Goal: Transaction & Acquisition: Purchase product/service

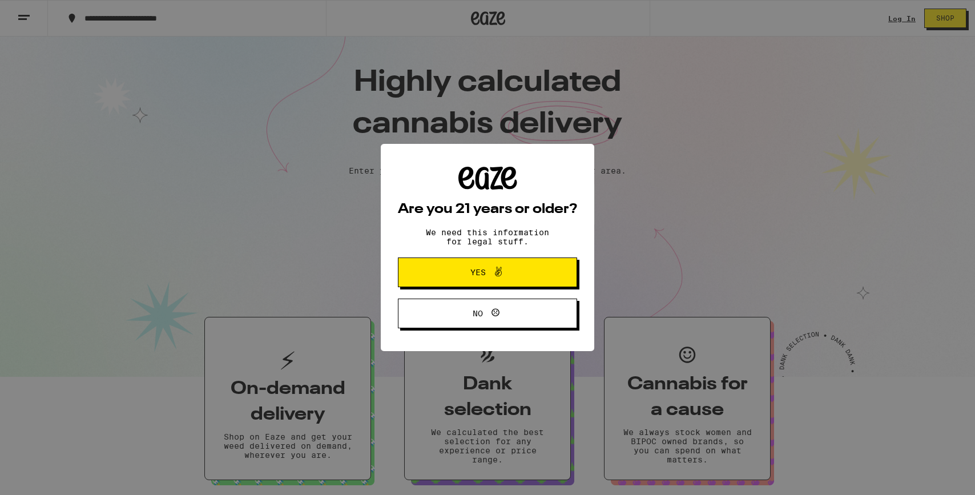
click at [442, 282] on button "Yes" at bounding box center [487, 272] width 179 height 30
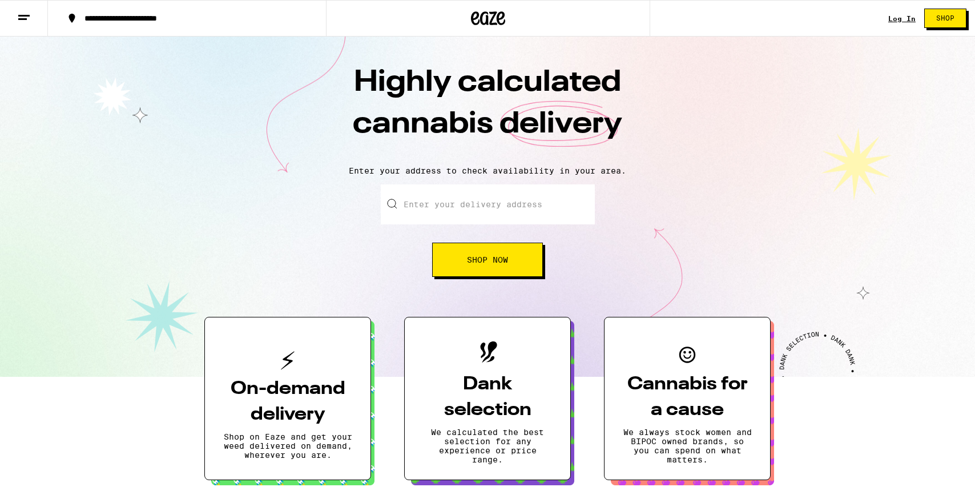
click at [337, 385] on h3 "On-demand delivery" at bounding box center [287, 401] width 129 height 51
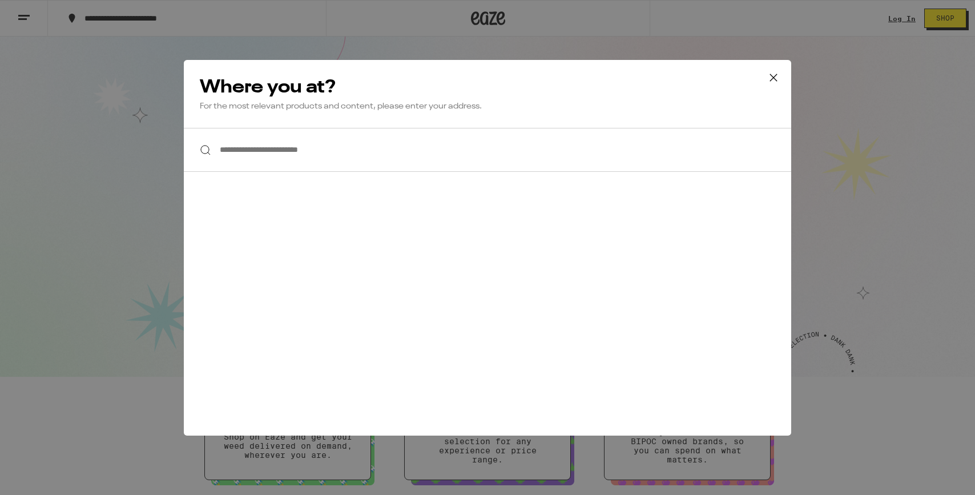
click at [364, 155] on input "**********" at bounding box center [487, 150] width 607 height 44
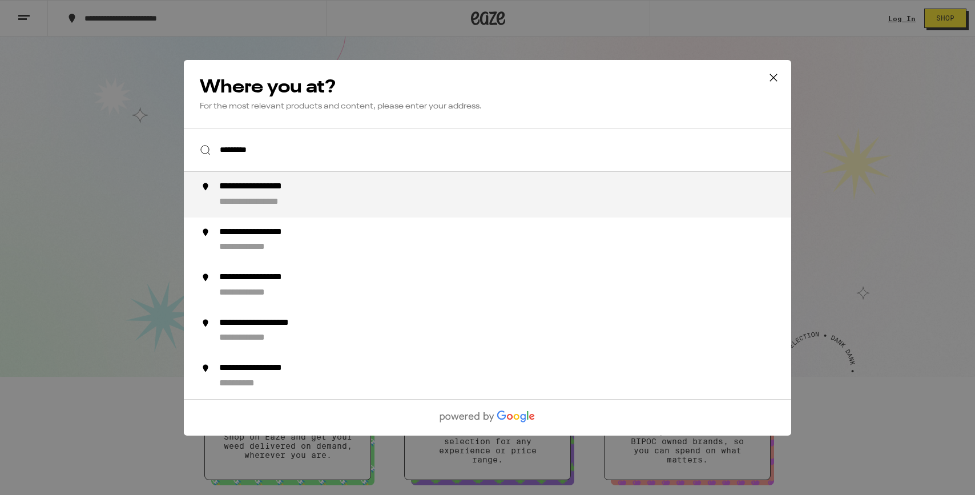
click at [341, 196] on div "**********" at bounding box center [510, 194] width 582 height 27
type input "**********"
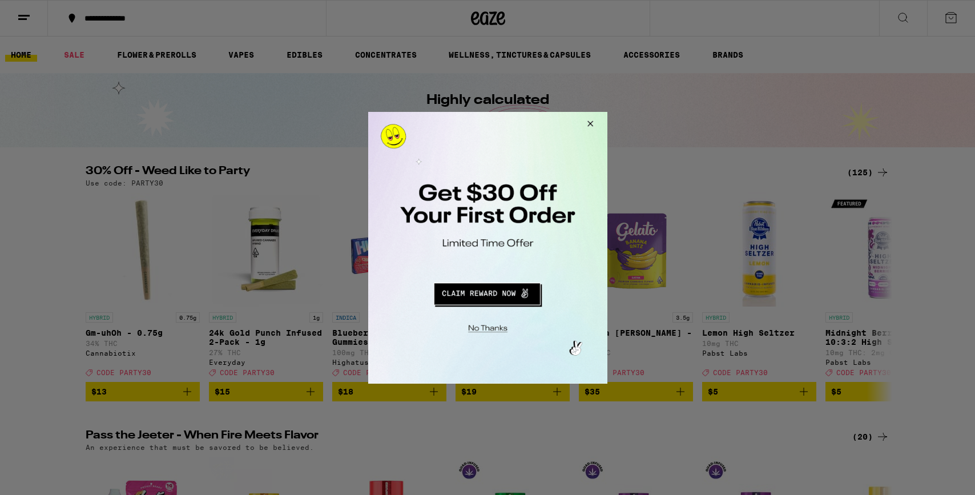
click at [483, 328] on button "Close Modal" at bounding box center [485, 326] width 232 height 18
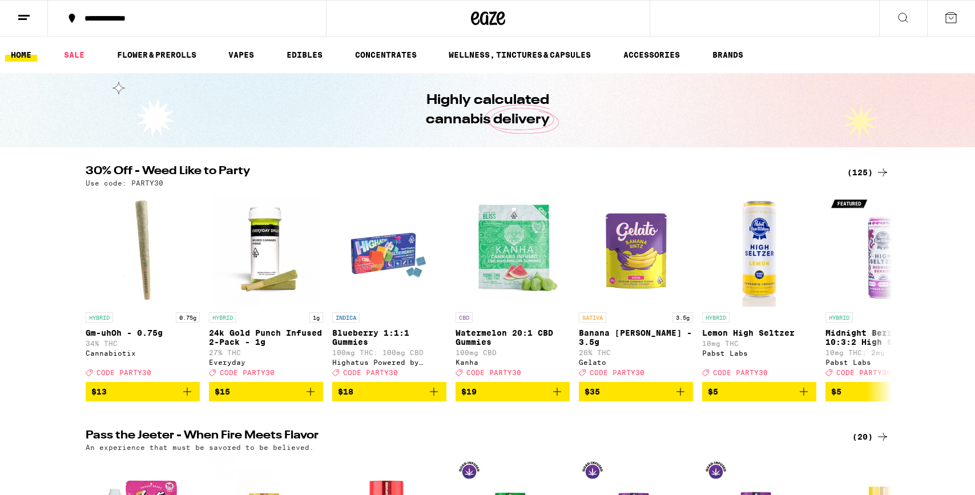
click at [857, 172] on div "(125)" at bounding box center [868, 173] width 42 height 14
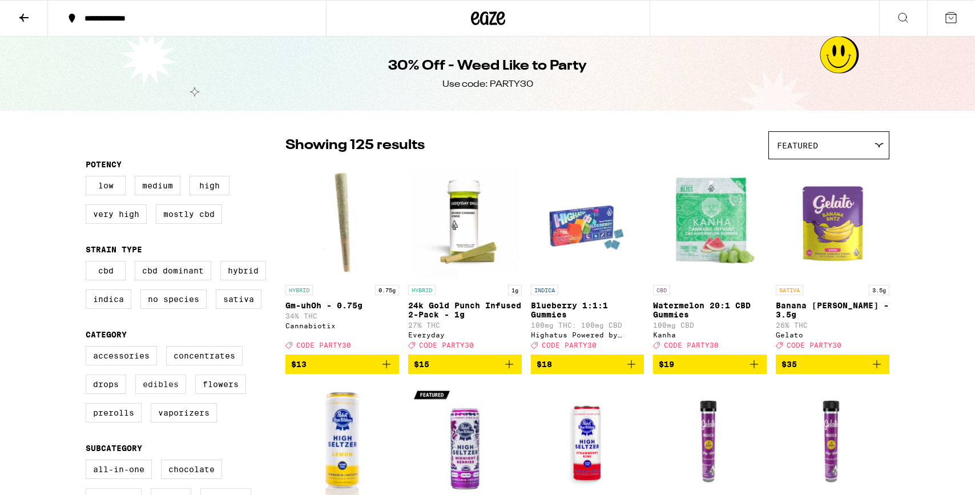
click at [162, 394] on label "Edibles" at bounding box center [160, 383] width 51 height 19
click at [88, 348] on input "Edibles" at bounding box center [88, 348] width 1 height 1
checkbox input "true"
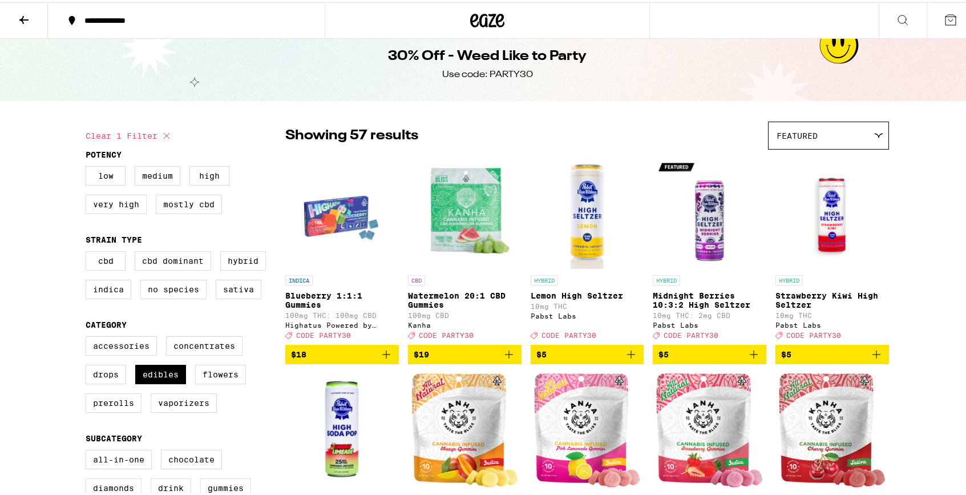
scroll to position [33, 0]
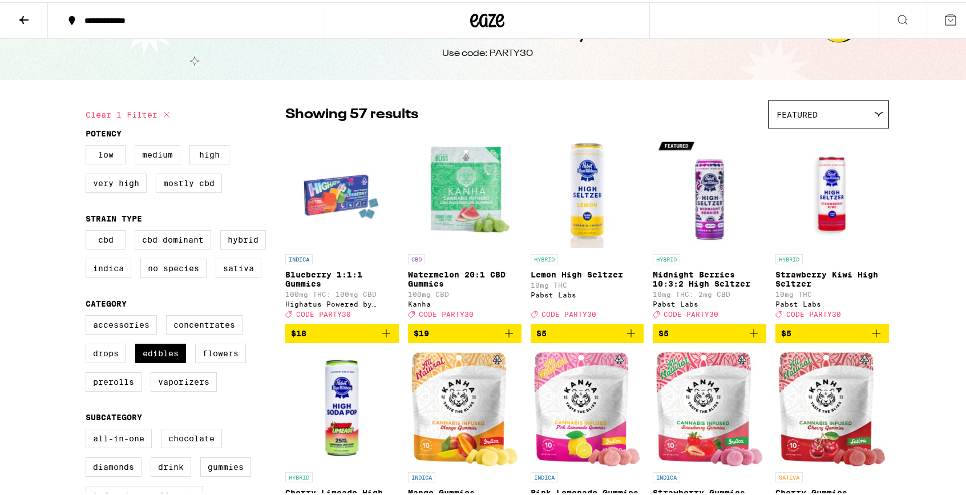
click at [873, 335] on icon "Add to bag" at bounding box center [877, 331] width 8 height 8
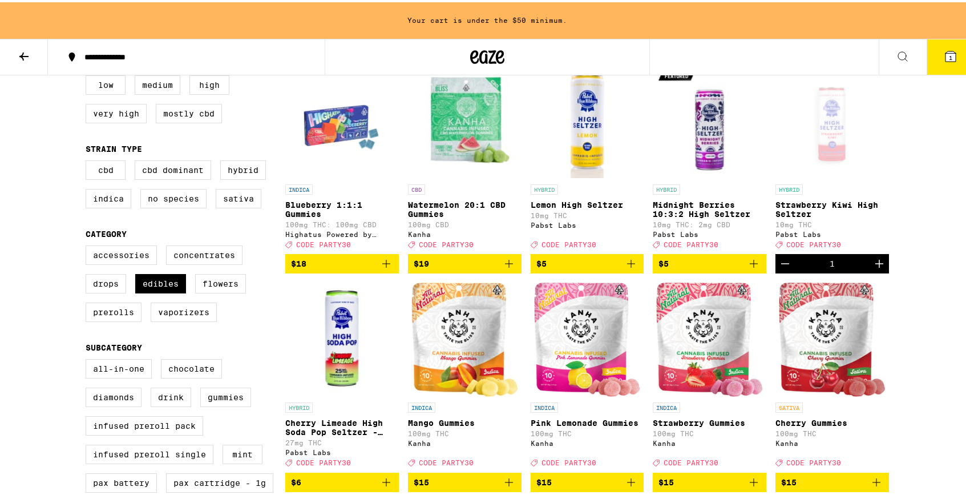
scroll to position [156, 0]
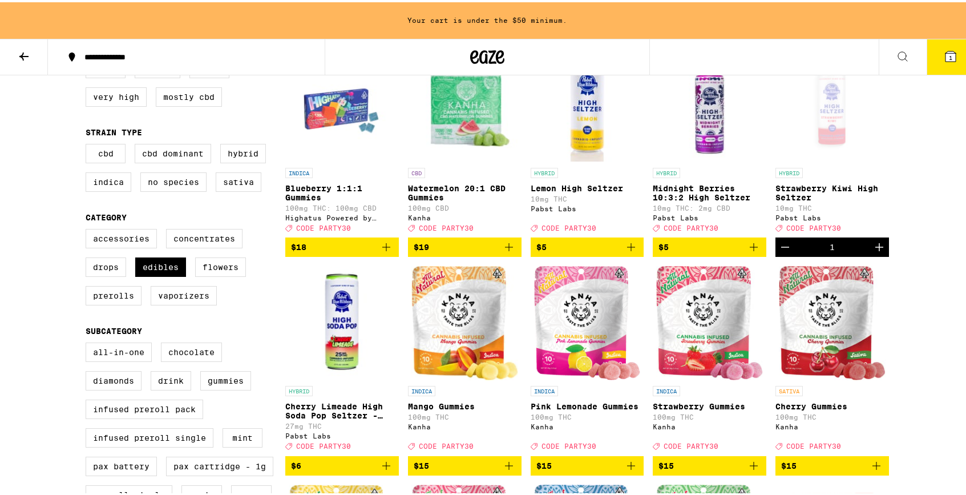
click at [631, 251] on icon "Add to bag" at bounding box center [631, 245] width 14 height 14
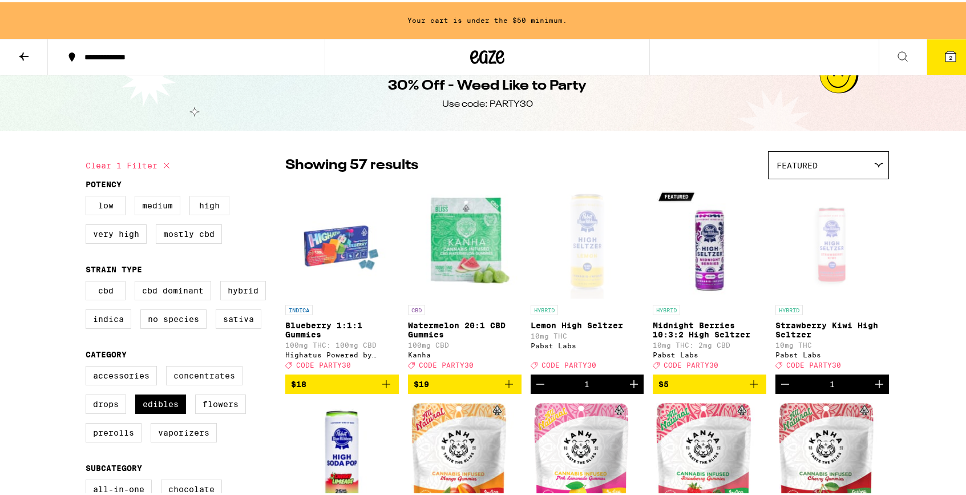
scroll to position [42, 0]
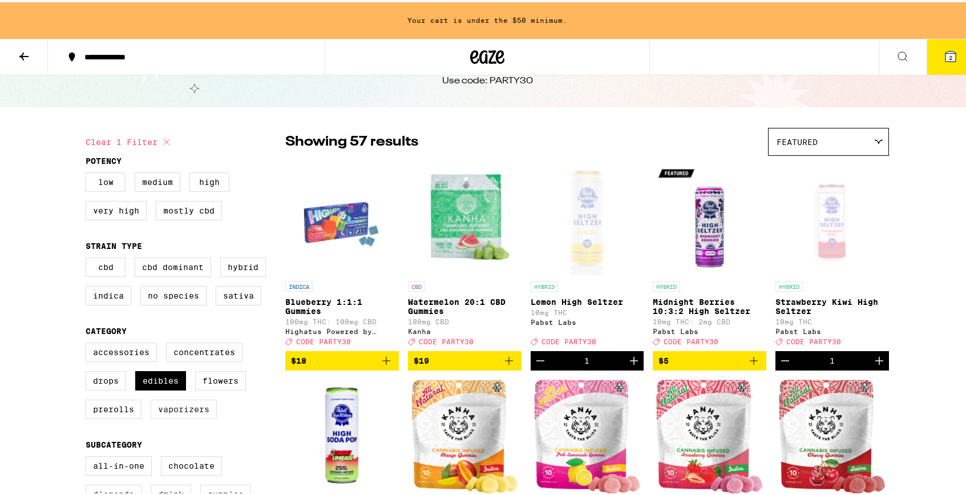
click at [179, 417] on label "Vaporizers" at bounding box center [184, 406] width 66 height 19
click at [88, 343] on input "Vaporizers" at bounding box center [88, 342] width 1 height 1
checkbox input "true"
click at [119, 473] on label "All-In-One" at bounding box center [119, 463] width 66 height 19
click at [88, 456] on input "All-In-One" at bounding box center [88, 456] width 1 height 1
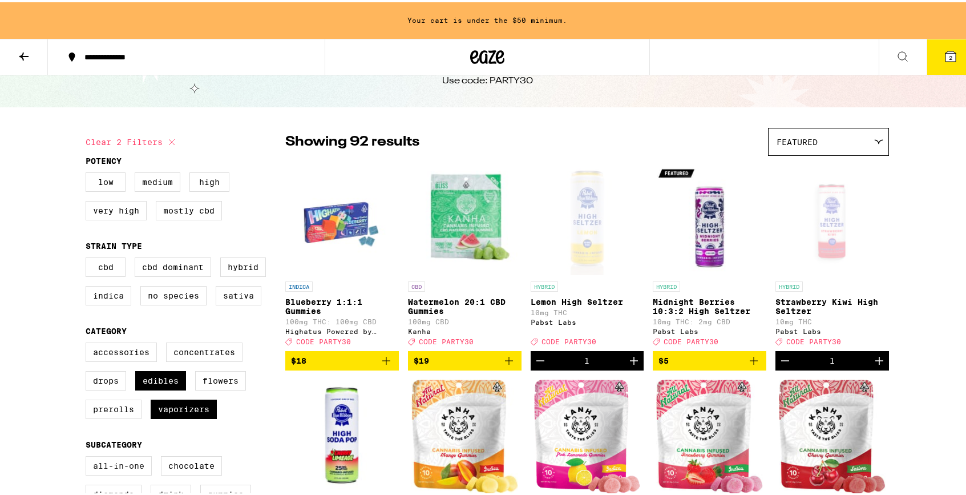
checkbox input "true"
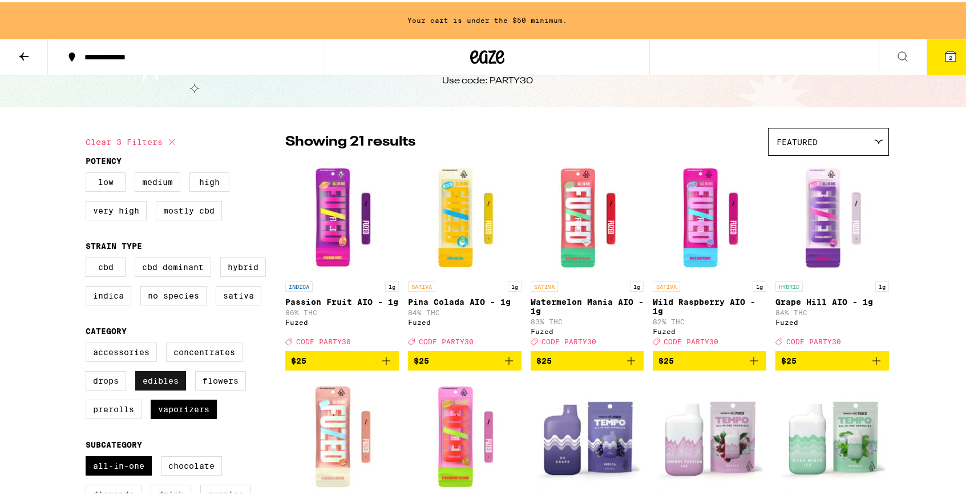
click at [162, 385] on label "Edibles" at bounding box center [160, 378] width 51 height 19
click at [88, 343] on input "Edibles" at bounding box center [88, 342] width 1 height 1
checkbox input "false"
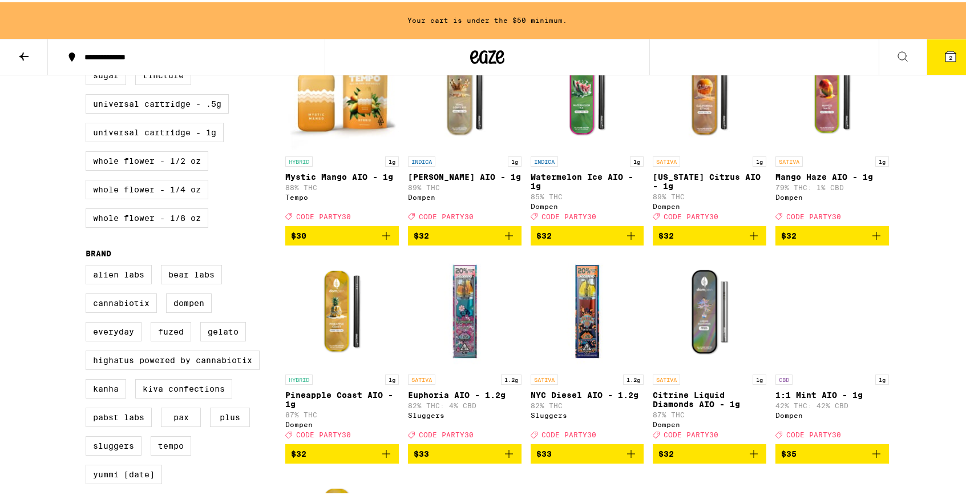
scroll to position [816, 0]
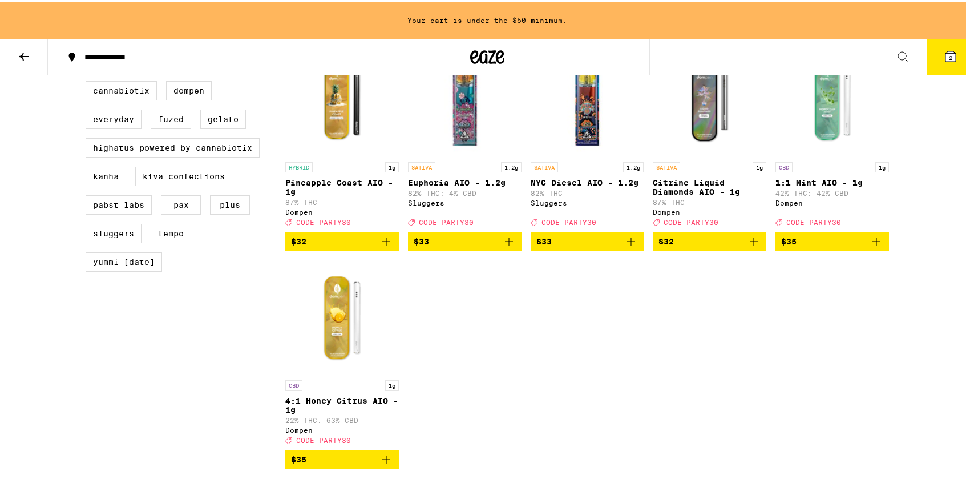
click at [382, 243] on icon "Add to bag" at bounding box center [386, 239] width 8 height 8
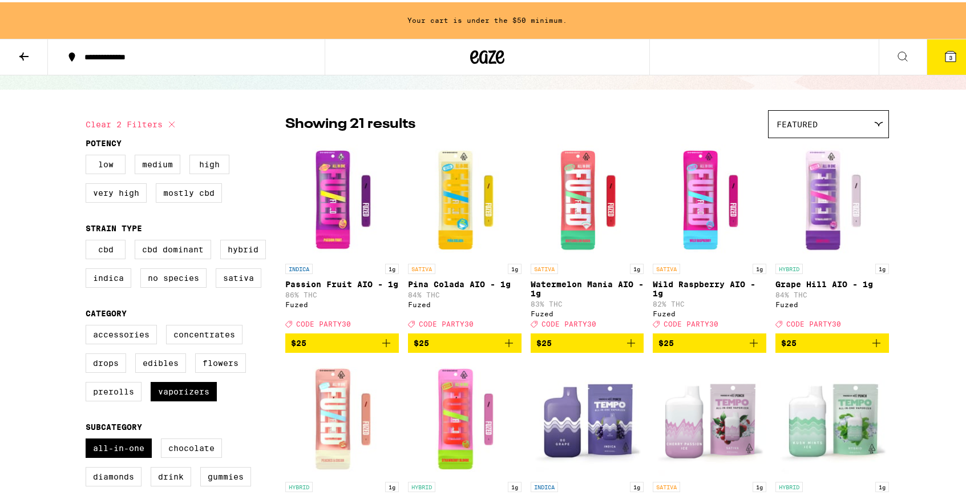
scroll to position [0, 0]
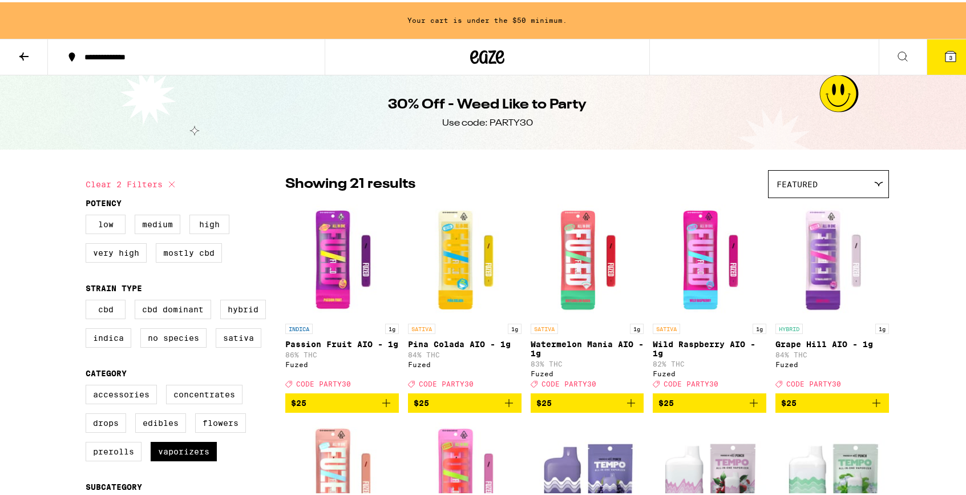
click at [946, 53] on icon at bounding box center [951, 54] width 10 height 10
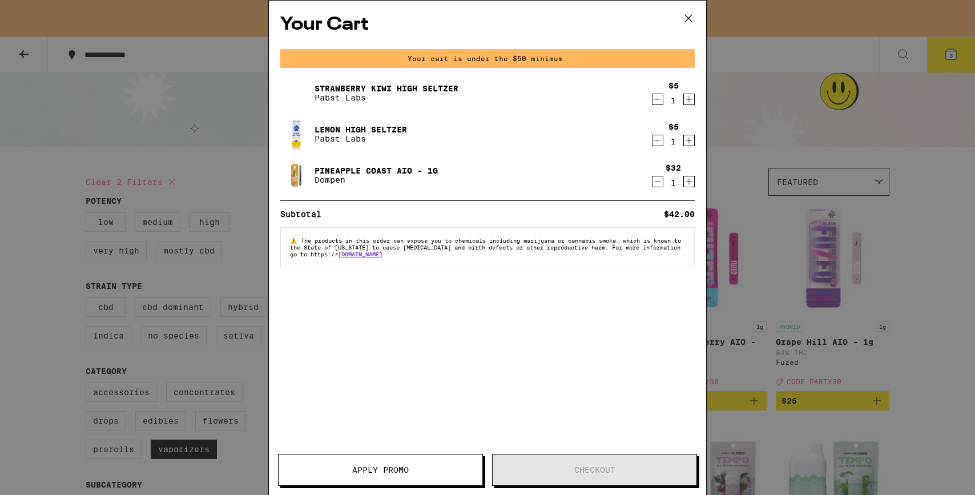
click at [424, 466] on span "Apply Promo" at bounding box center [381, 470] width 204 height 8
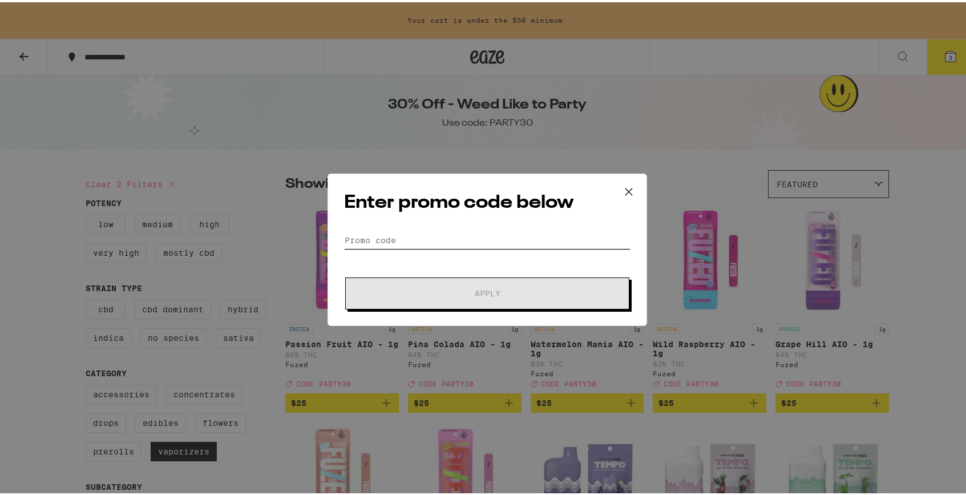
click at [462, 241] on input "Promo Code" at bounding box center [487, 237] width 287 height 17
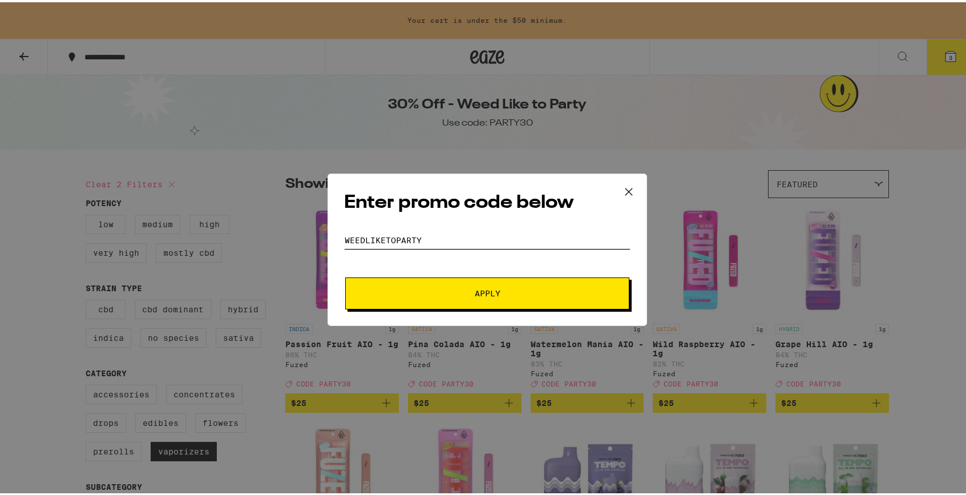
type input "WEEDLIKETOPARTY"
click at [462, 291] on span "Apply" at bounding box center [488, 291] width 206 height 8
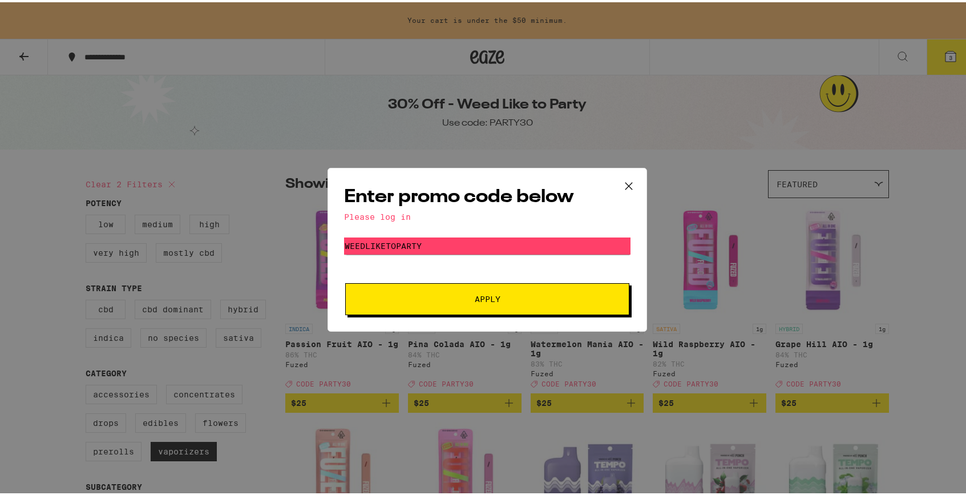
drag, startPoint x: 387, startPoint y: 219, endPoint x: 563, endPoint y: 178, distance: 180.6
click at [387, 219] on div "Please log in" at bounding box center [487, 214] width 287 height 9
click at [624, 185] on icon at bounding box center [629, 183] width 17 height 17
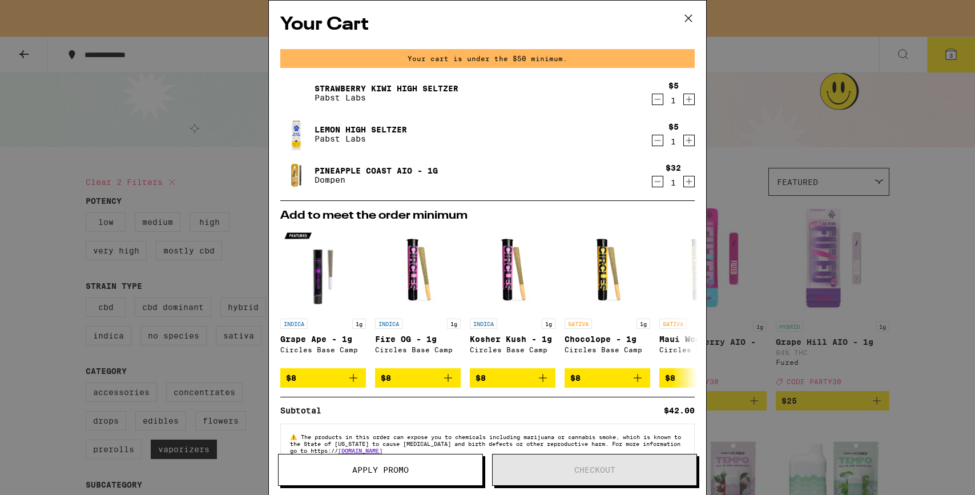
click at [691, 21] on icon at bounding box center [688, 18] width 17 height 17
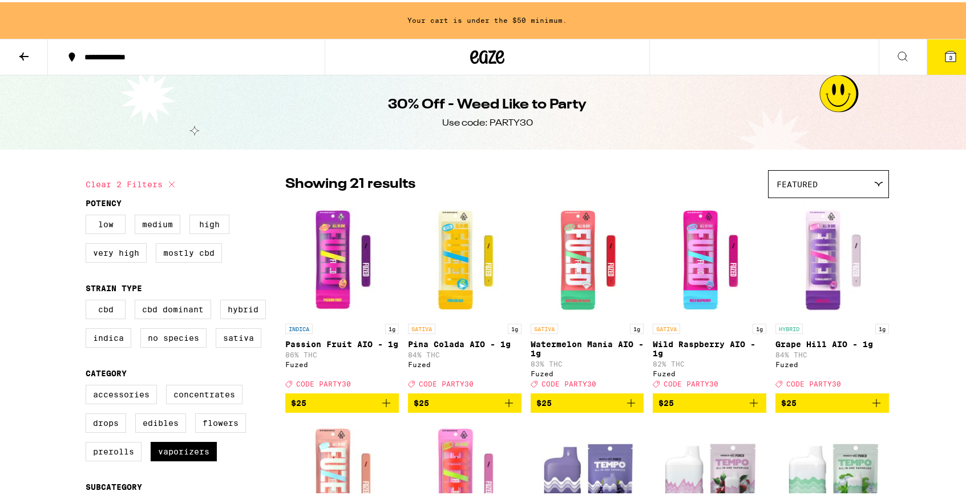
click at [21, 53] on icon at bounding box center [24, 54] width 14 height 14
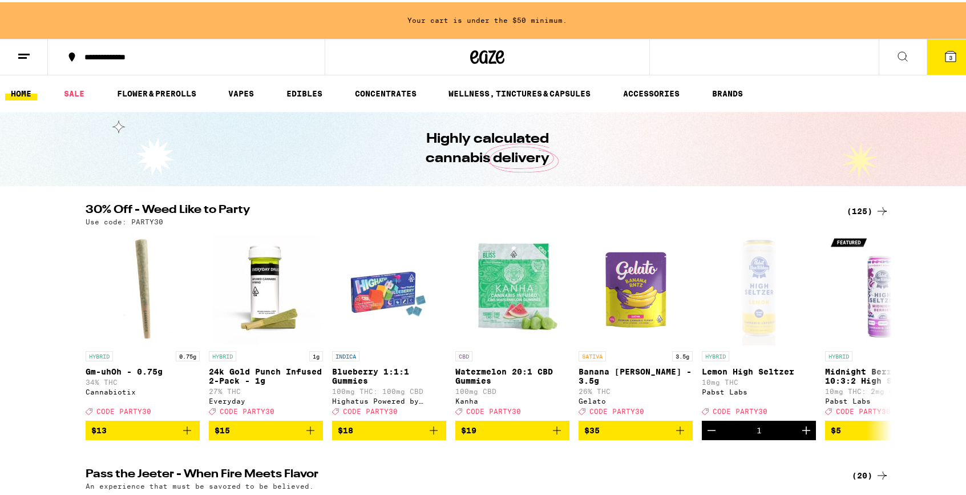
click at [31, 55] on button at bounding box center [24, 55] width 48 height 36
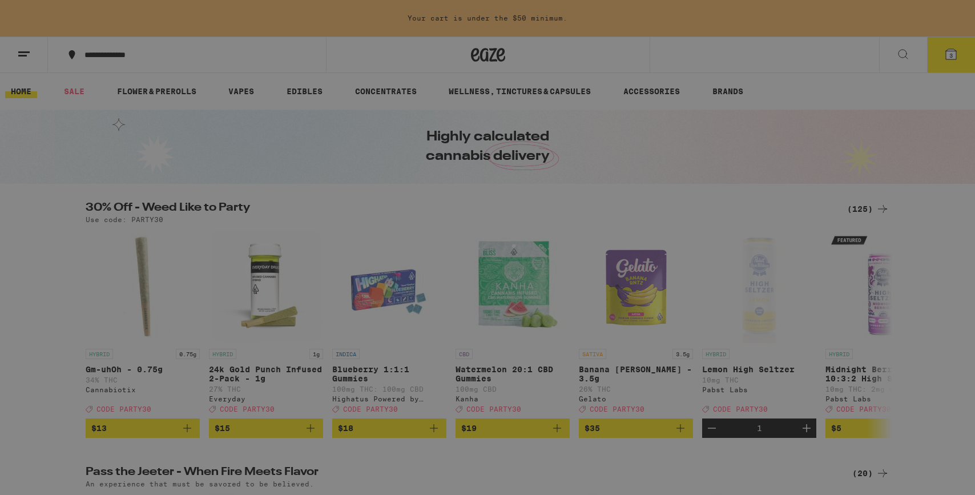
click at [171, 57] on span "Log In" at bounding box center [158, 61] width 31 height 8
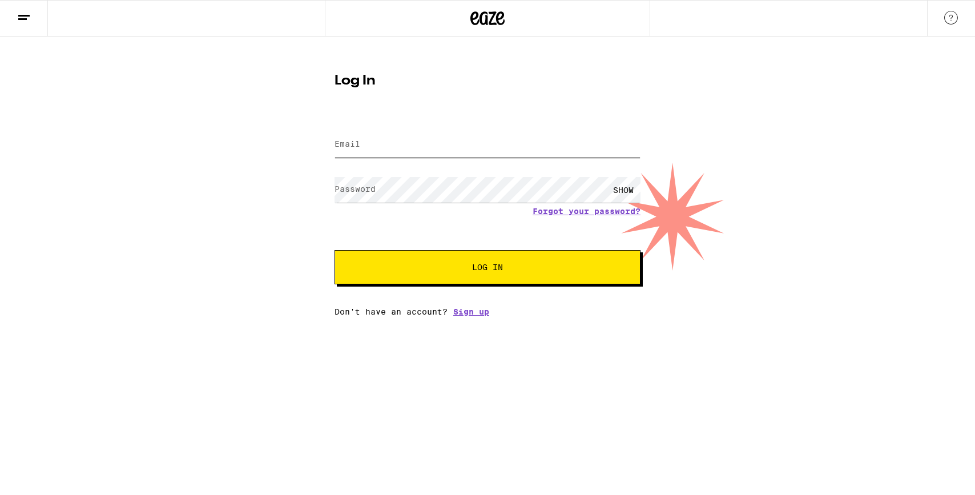
type input "[EMAIL_ADDRESS][DOMAIN_NAME]"
click at [487, 268] on button "Log In" at bounding box center [488, 267] width 306 height 34
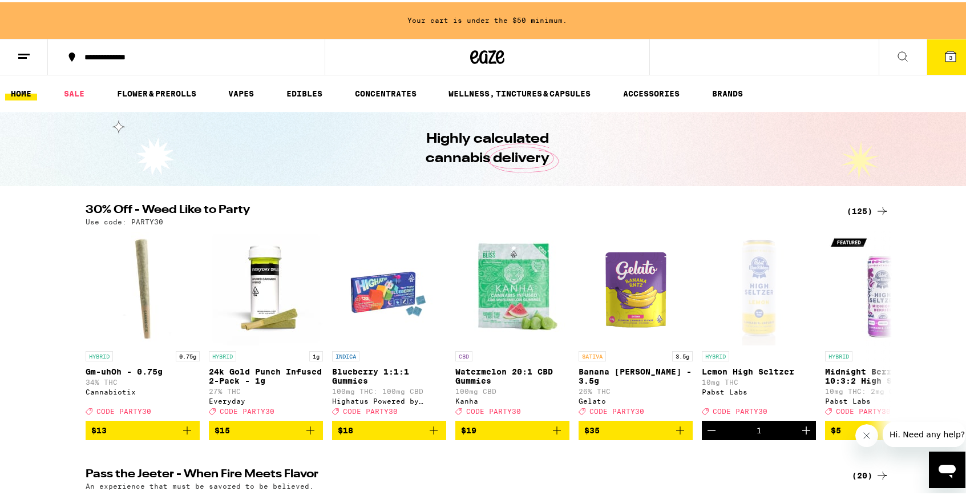
click at [946, 51] on icon at bounding box center [951, 54] width 10 height 10
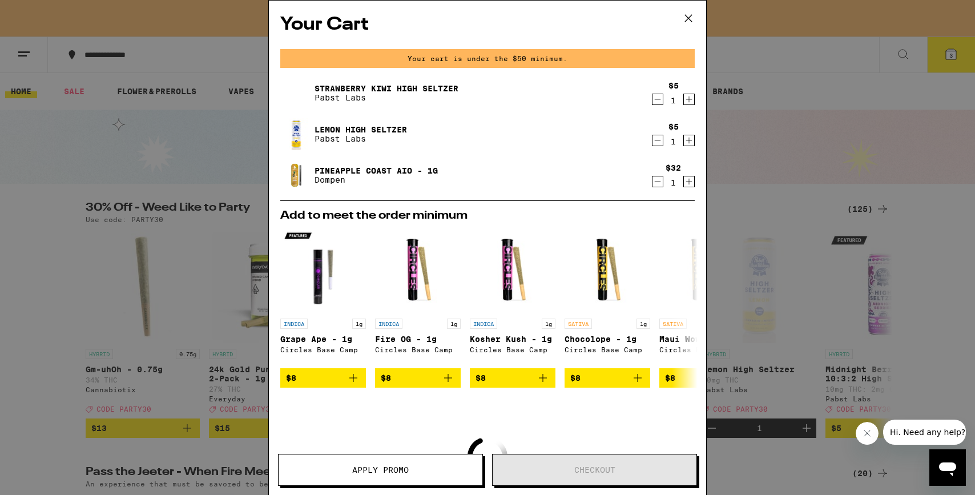
click at [686, 15] on icon at bounding box center [688, 18] width 7 height 7
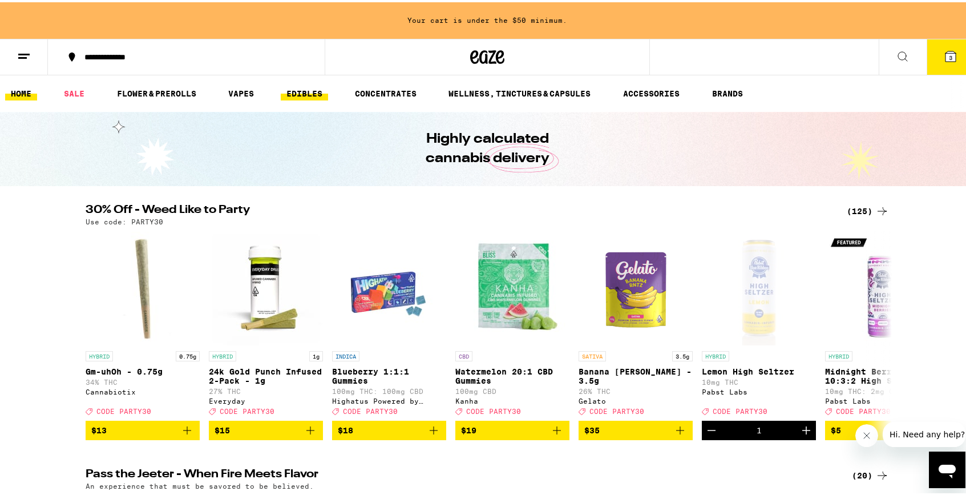
click at [325, 90] on link "EDIBLES" at bounding box center [304, 91] width 47 height 14
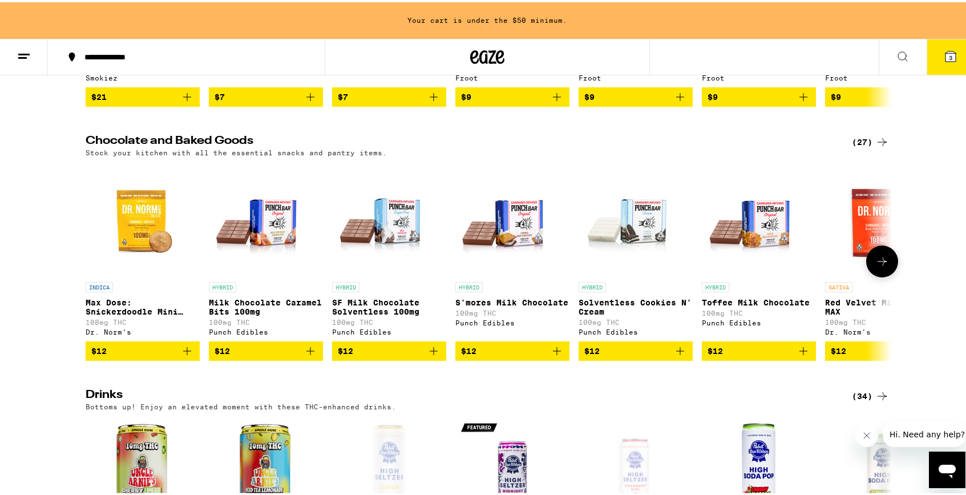
scroll to position [319, 0]
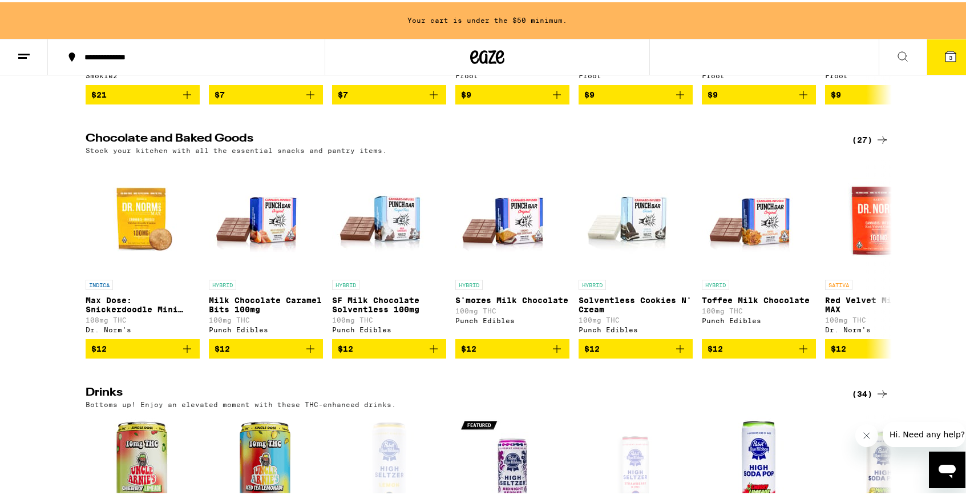
click at [856, 144] on div "(27)" at bounding box center [870, 138] width 37 height 14
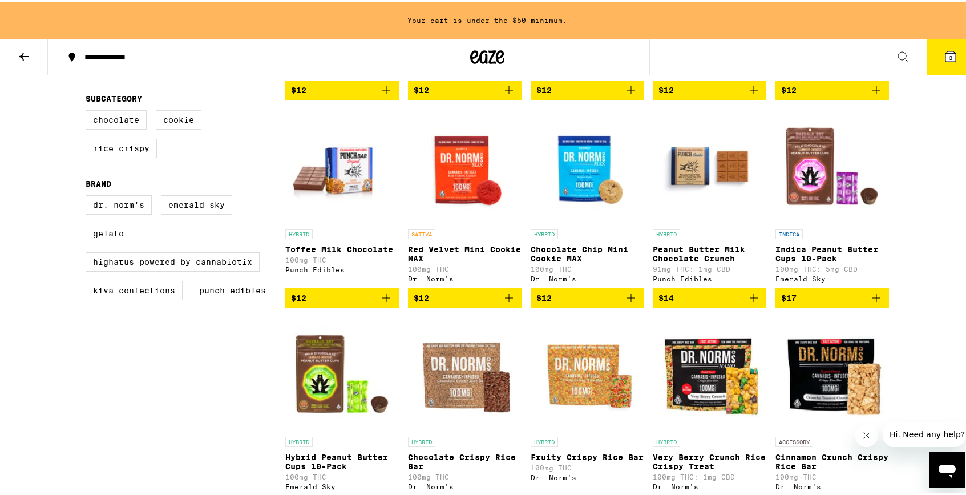
scroll to position [403, 0]
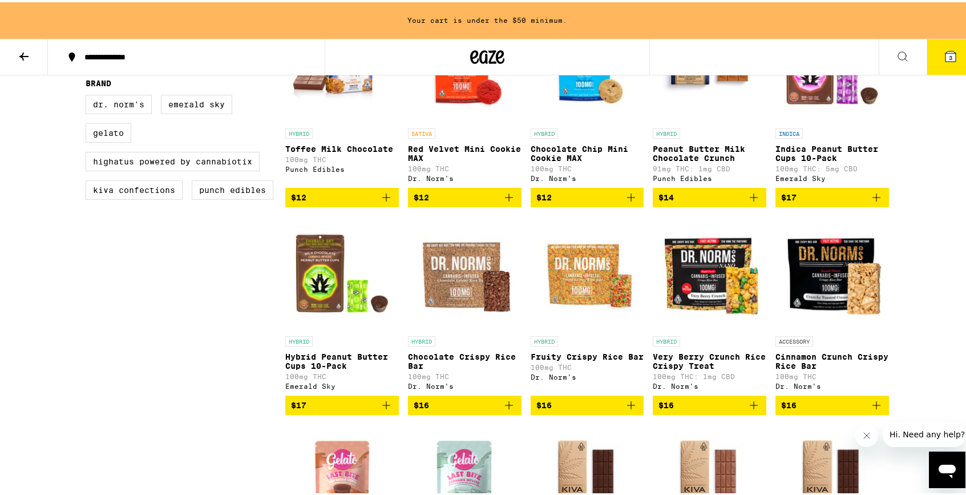
click at [384, 410] on icon "Add to bag" at bounding box center [387, 403] width 14 height 14
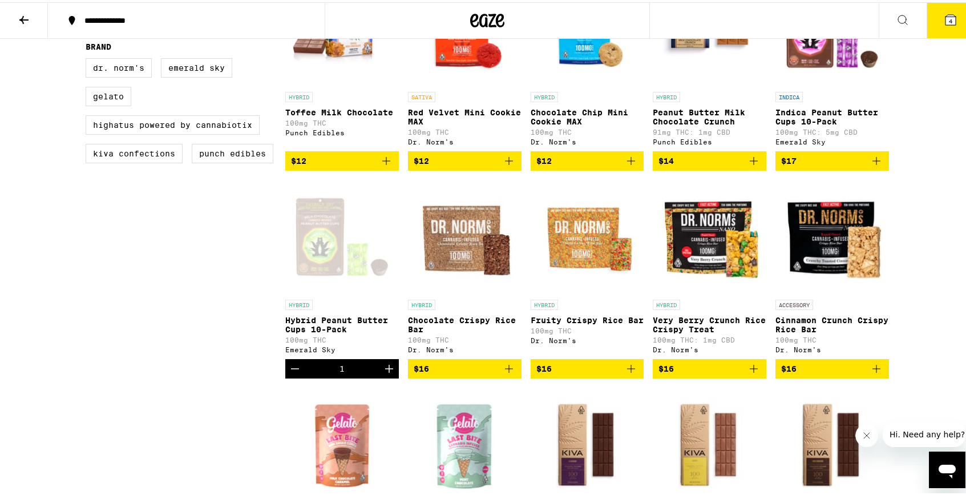
click at [929, 21] on button "4" at bounding box center [951, 18] width 48 height 35
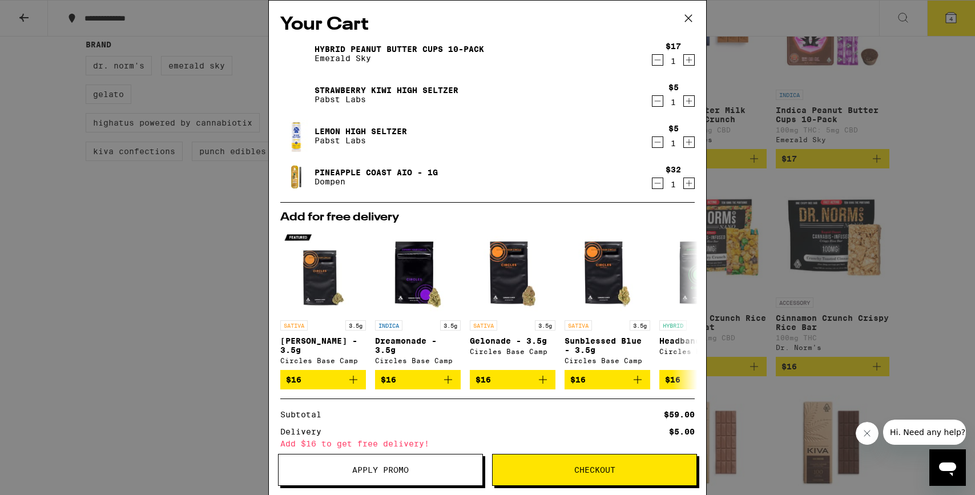
click at [694, 18] on icon at bounding box center [688, 18] width 17 height 17
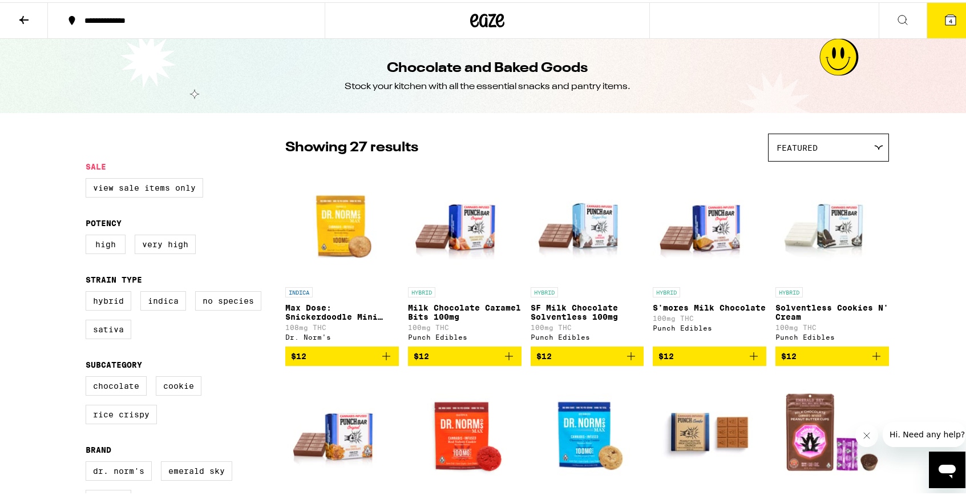
scroll to position [2, 0]
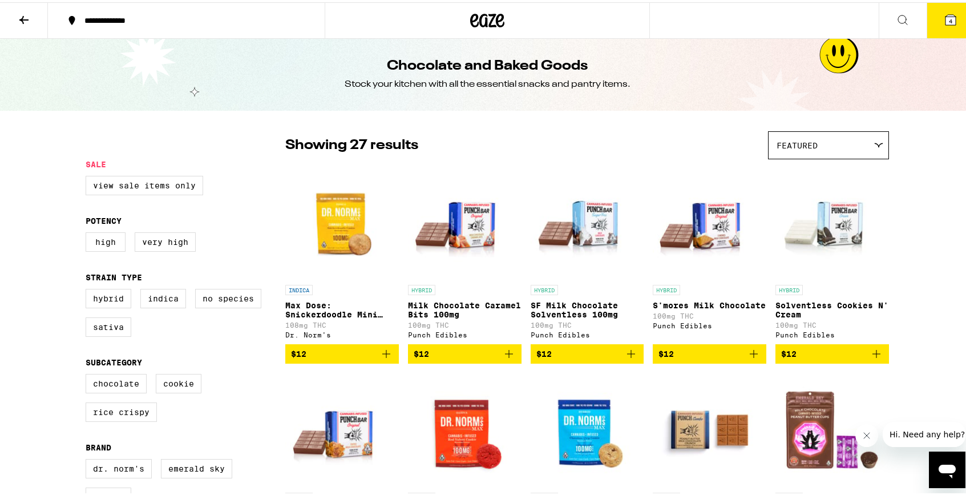
click at [24, 22] on icon at bounding box center [24, 18] width 14 height 14
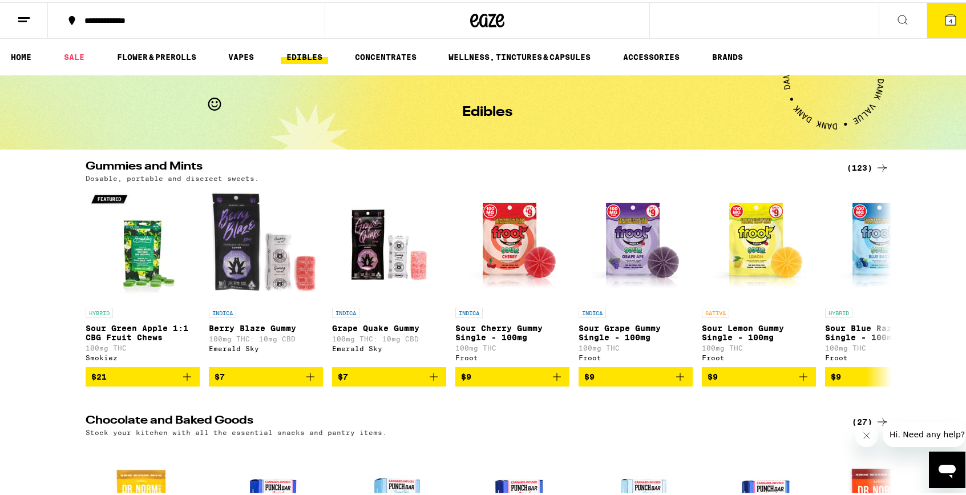
scroll to position [2, 0]
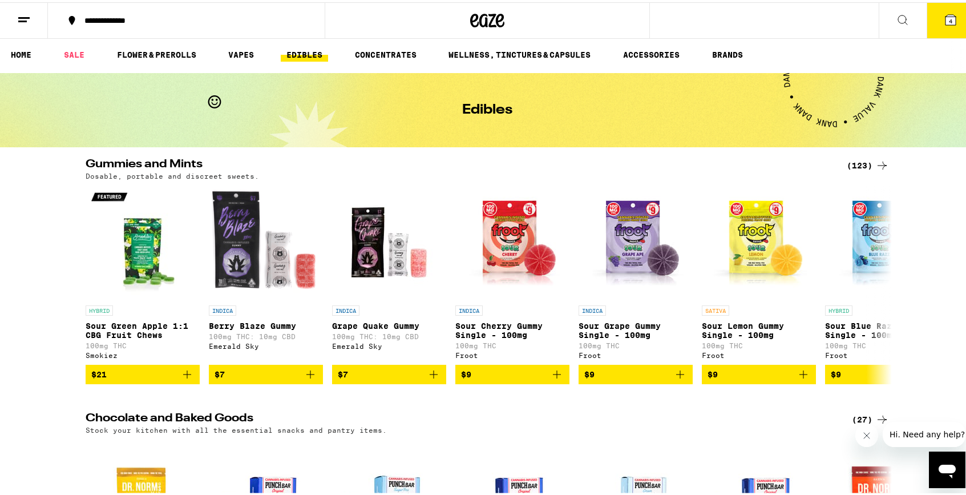
click at [854, 163] on div "(123)" at bounding box center [868, 163] width 42 height 14
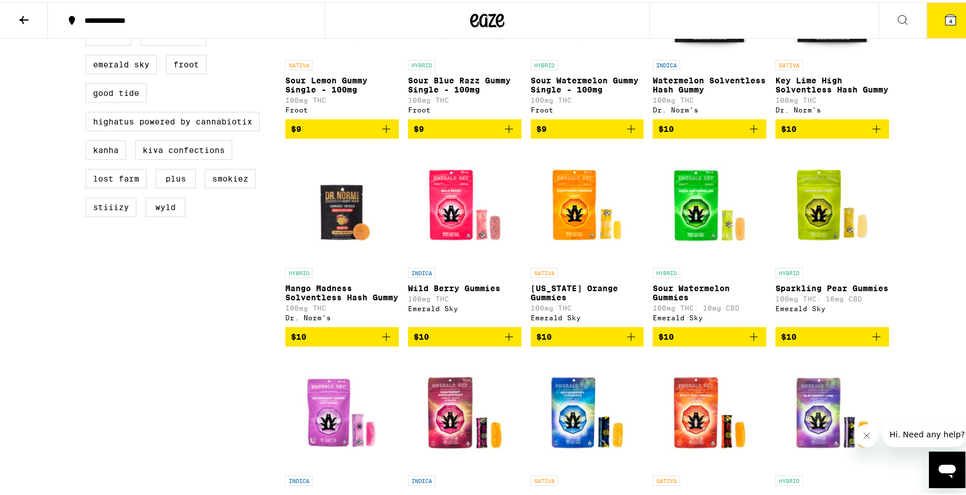
scroll to position [541, 0]
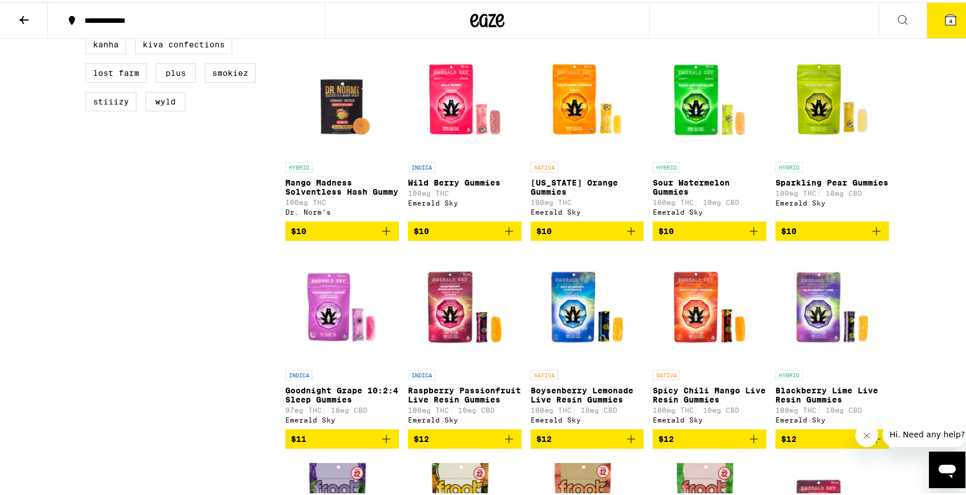
click at [628, 236] on icon "Add to bag" at bounding box center [631, 229] width 14 height 14
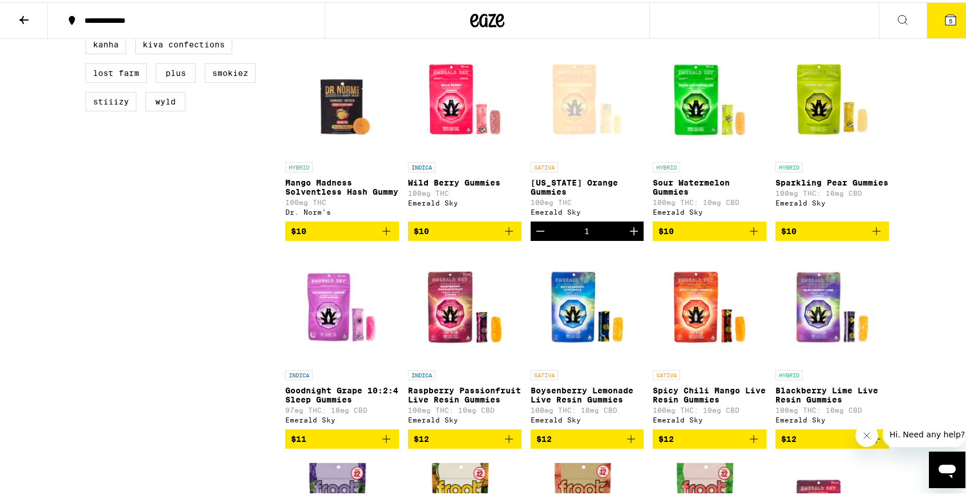
click at [946, 17] on icon at bounding box center [951, 18] width 10 height 10
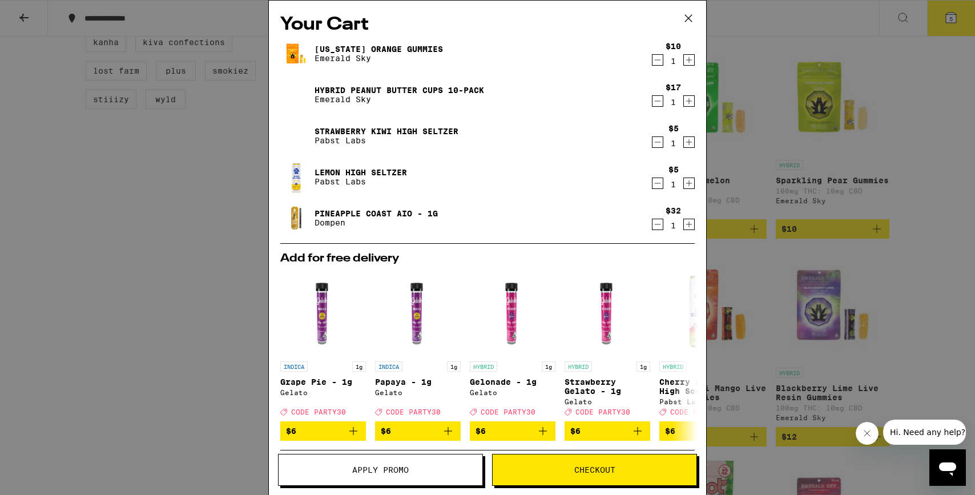
click at [408, 466] on span "Apply Promo" at bounding box center [380, 470] width 57 height 8
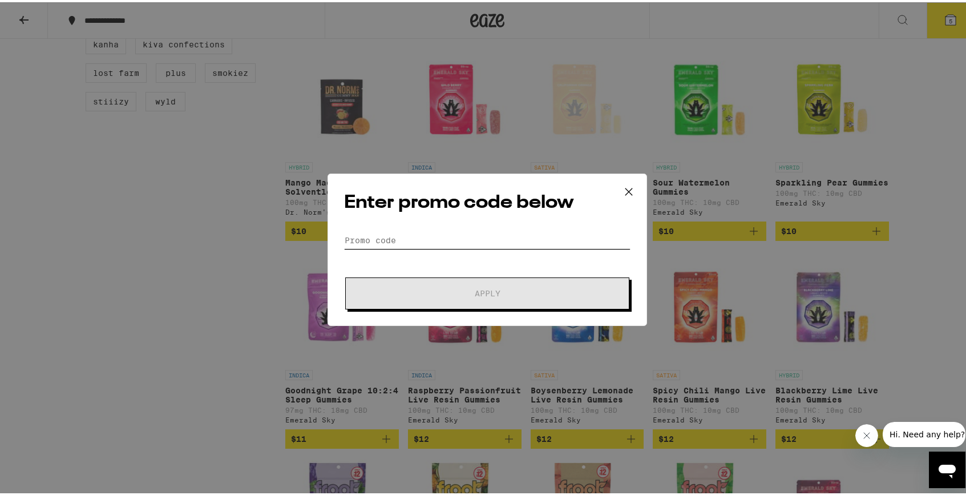
click at [498, 235] on input "Promo Code" at bounding box center [487, 237] width 287 height 17
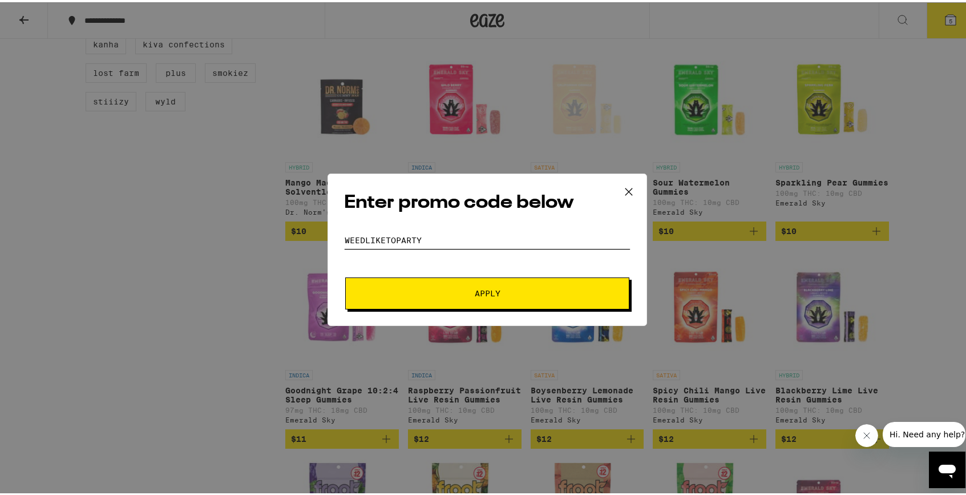
type input "WEEDLIKETOPARTY"
click at [489, 283] on button "Apply" at bounding box center [487, 291] width 284 height 32
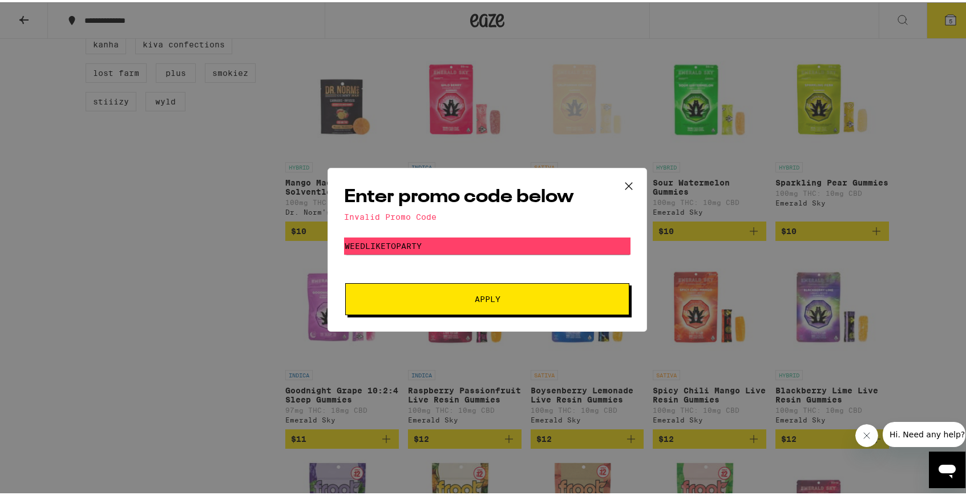
click at [621, 178] on icon at bounding box center [629, 183] width 17 height 17
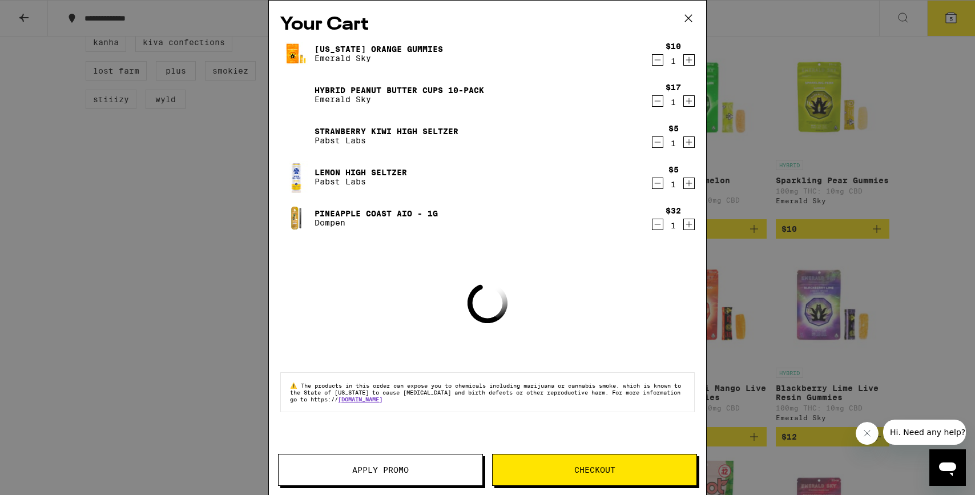
click at [689, 14] on icon at bounding box center [688, 18] width 17 height 17
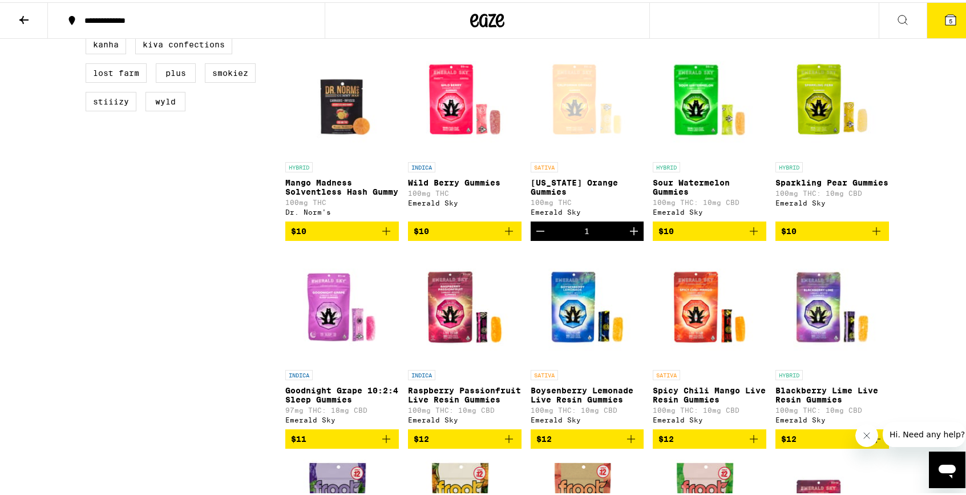
click at [29, 15] on icon at bounding box center [24, 18] width 14 height 14
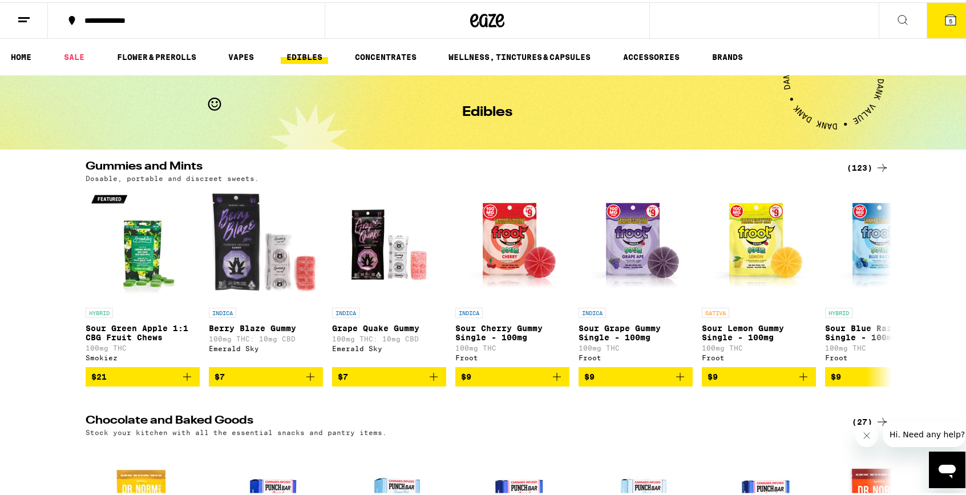
drag, startPoint x: 90, startPoint y: 56, endPoint x: 182, endPoint y: 70, distance: 93.0
click at [90, 56] on link "SALE" at bounding box center [74, 55] width 32 height 14
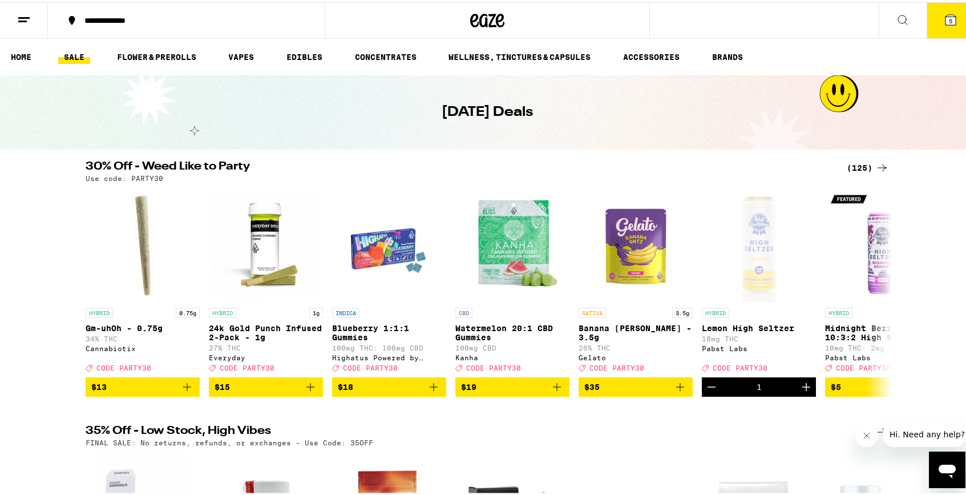
click at [946, 19] on icon at bounding box center [951, 18] width 10 height 10
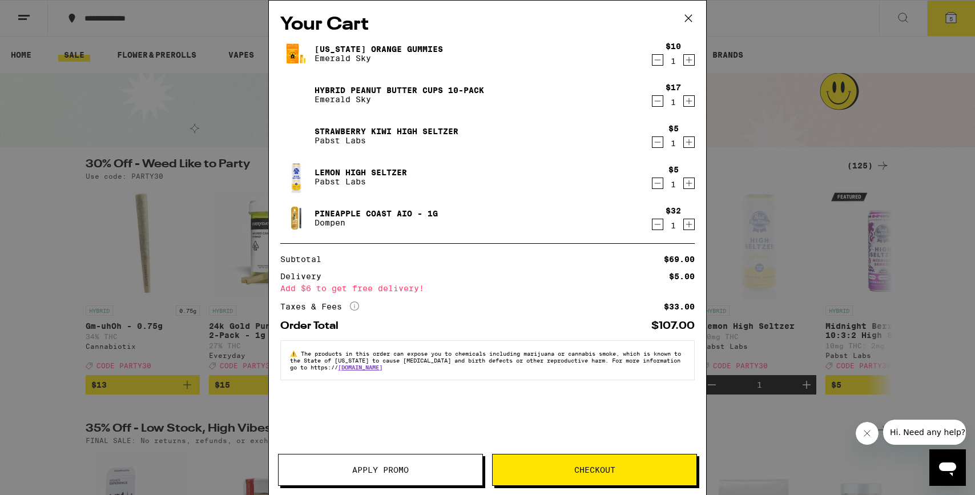
click at [402, 478] on button "Apply Promo" at bounding box center [380, 470] width 205 height 32
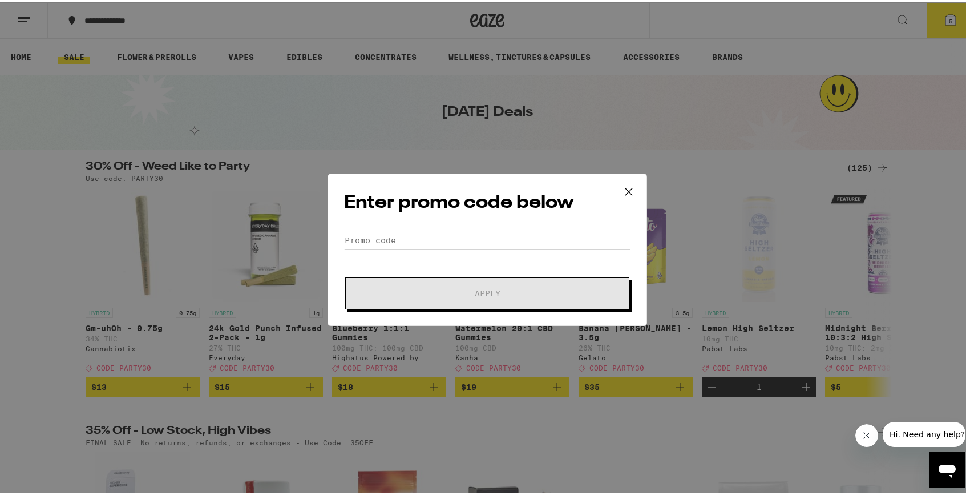
click at [416, 232] on input "Promo Code" at bounding box center [487, 237] width 287 height 17
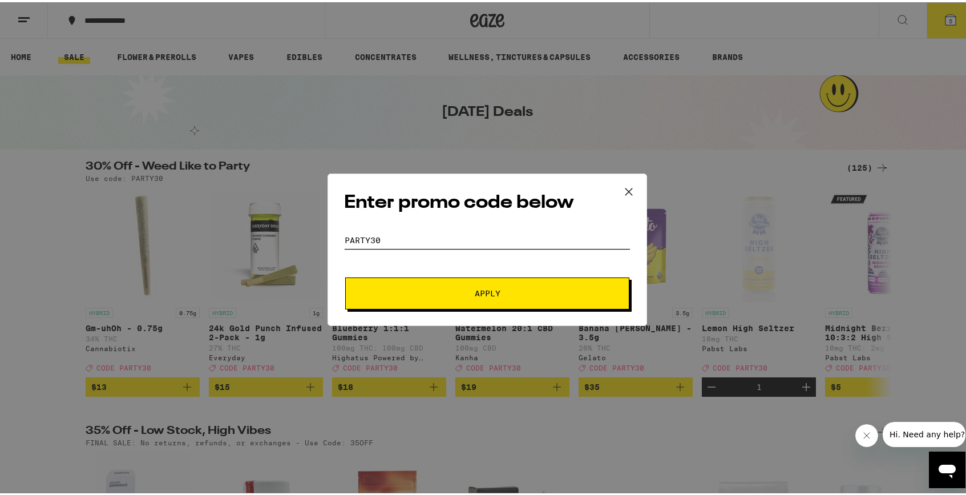
type input "PARTY30"
click at [416, 283] on button "Apply" at bounding box center [487, 291] width 284 height 32
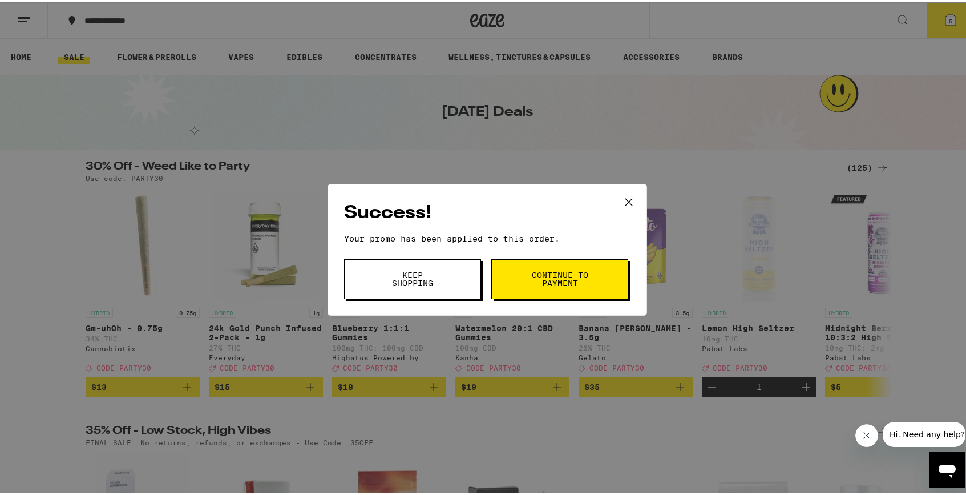
click at [585, 287] on button "Continue to payment" at bounding box center [559, 277] width 137 height 40
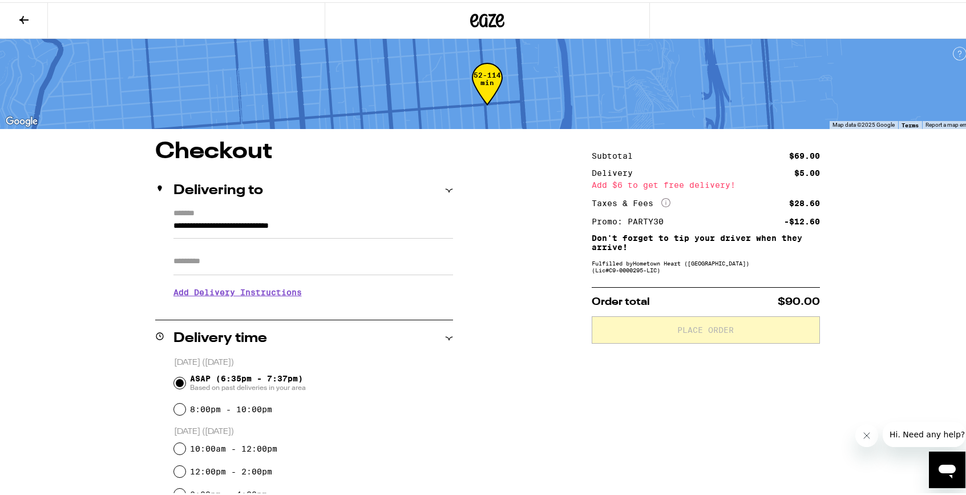
click at [27, 17] on icon at bounding box center [23, 18] width 9 height 8
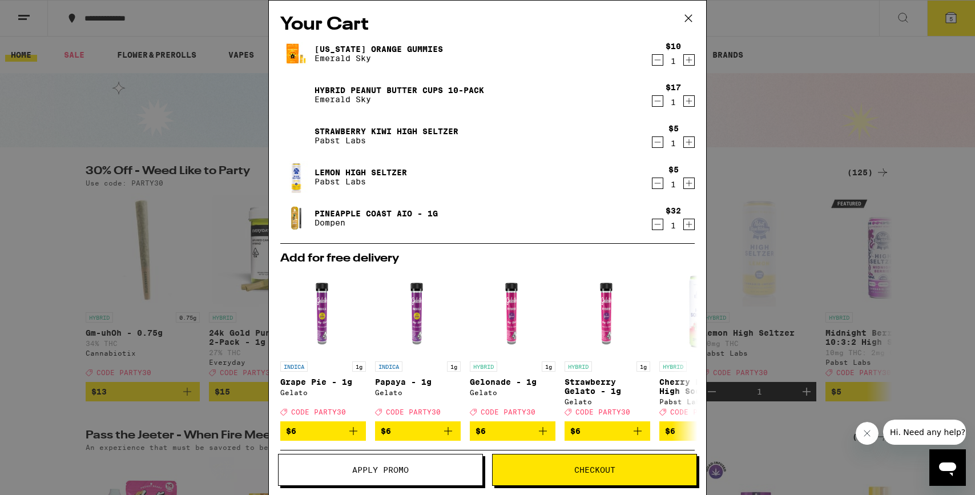
click at [684, 221] on icon "Increment" at bounding box center [689, 224] width 10 height 14
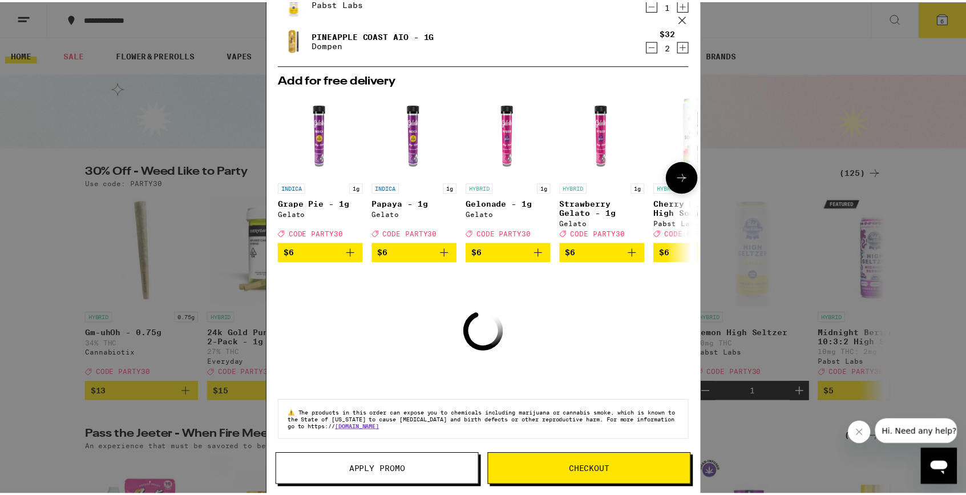
scroll to position [172, 0]
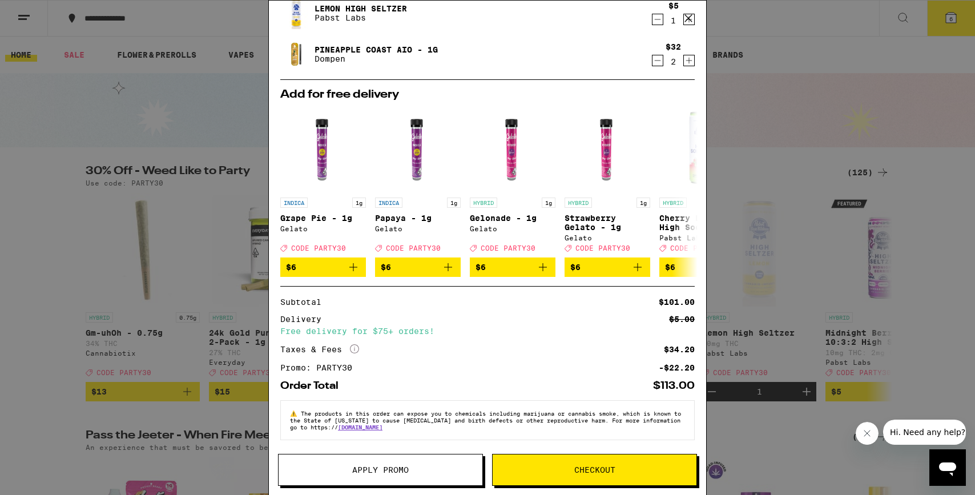
click at [571, 464] on button "Checkout" at bounding box center [594, 470] width 205 height 32
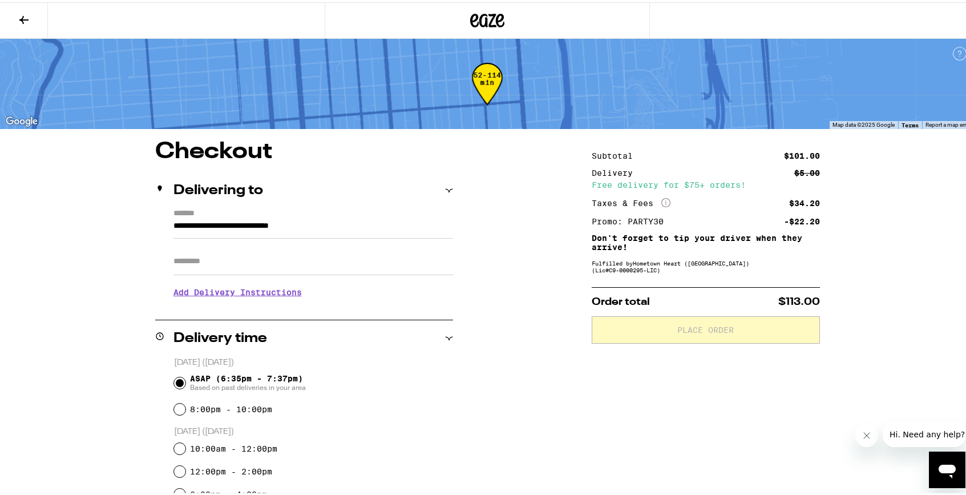
scroll to position [209, 0]
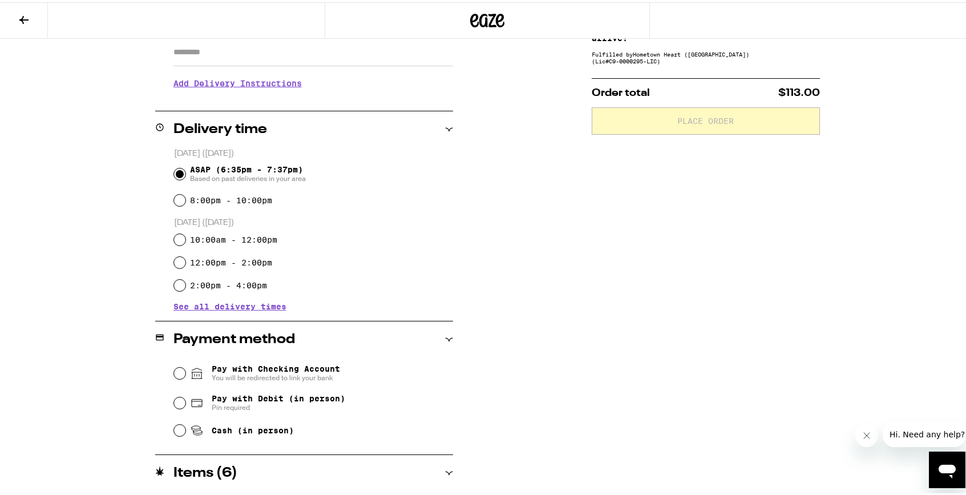
click at [177, 433] on input "Cash (in person)" at bounding box center [179, 427] width 11 height 11
radio input "true"
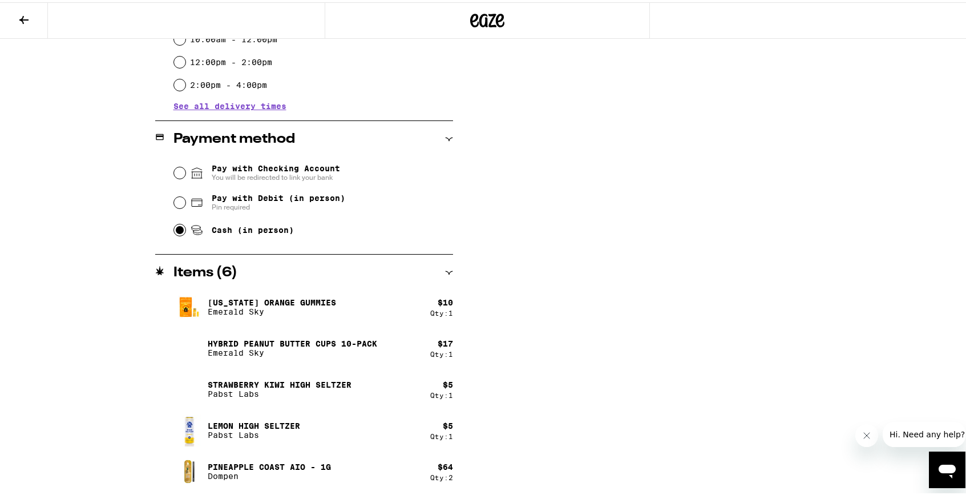
scroll to position [0, 0]
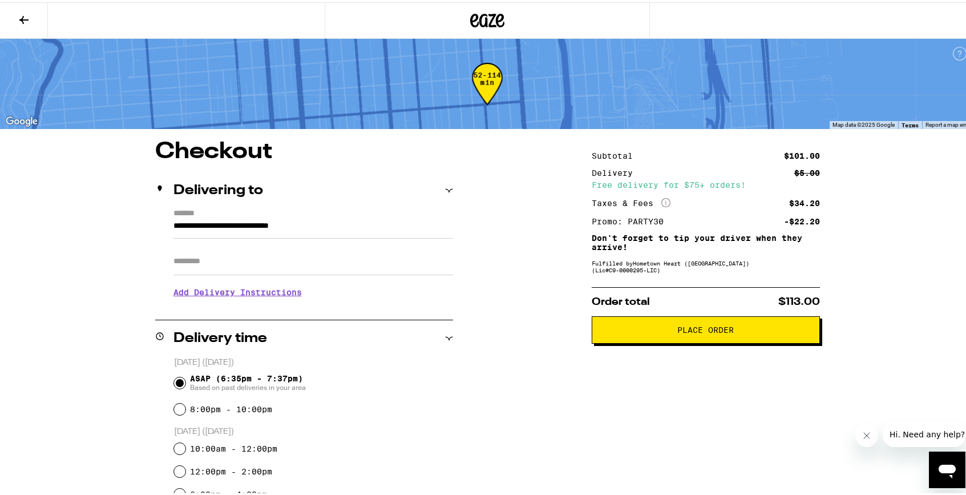
click at [697, 332] on span "Place Order" at bounding box center [706, 328] width 57 height 8
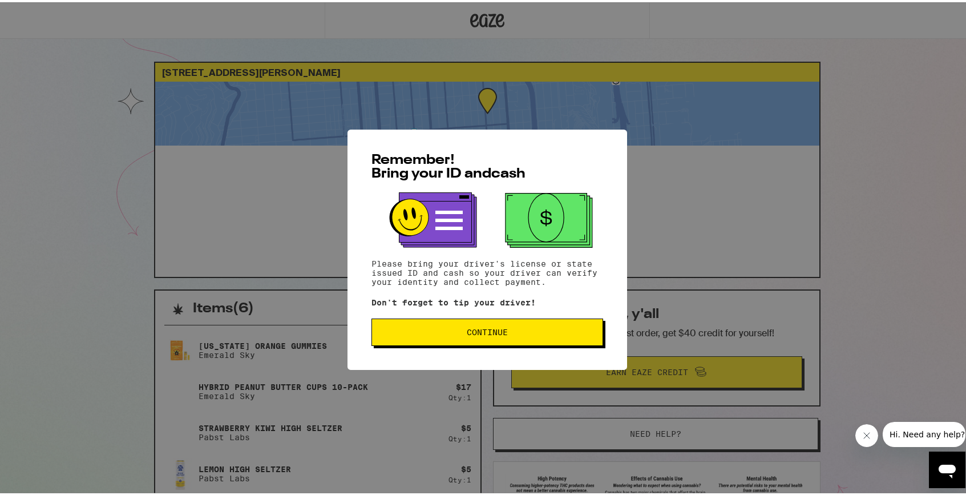
click at [521, 339] on button "Continue" at bounding box center [488, 329] width 232 height 27
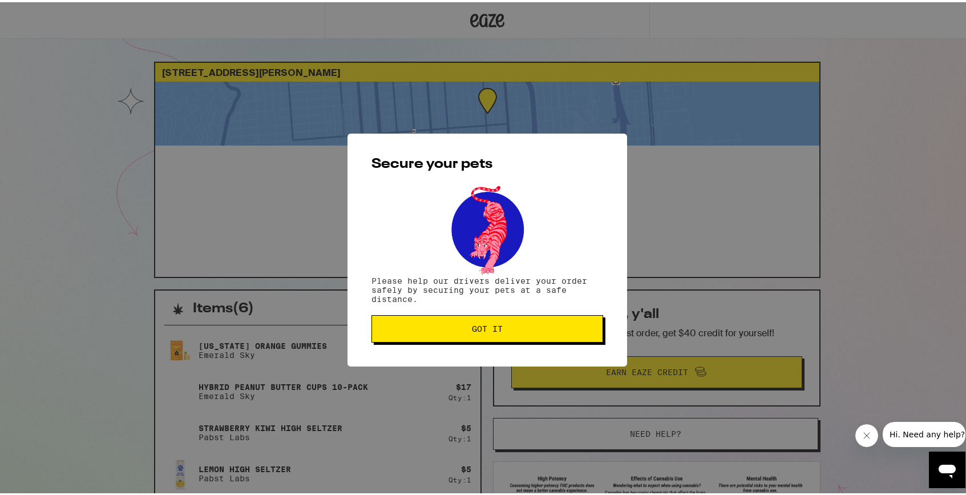
click at [445, 336] on button "Got it" at bounding box center [488, 326] width 232 height 27
